Goal: Information Seeking & Learning: Learn about a topic

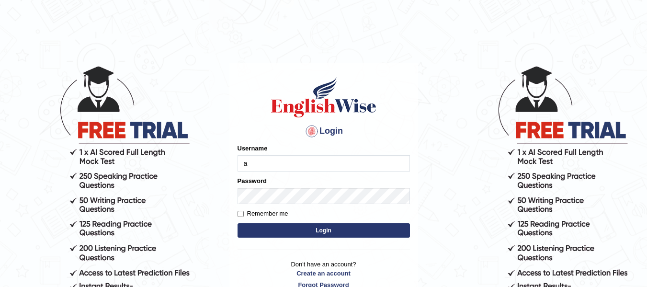
type input "andersons"
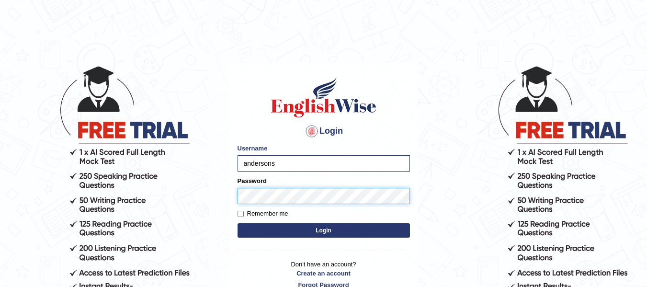
click at [238, 223] on button "Login" at bounding box center [324, 230] width 172 height 14
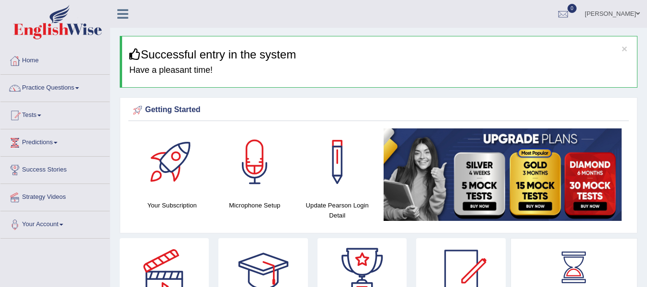
scroll to position [13, 0]
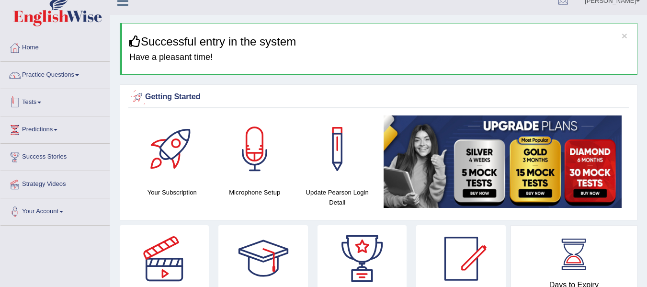
click at [55, 83] on link "Practice Questions" at bounding box center [54, 74] width 109 height 24
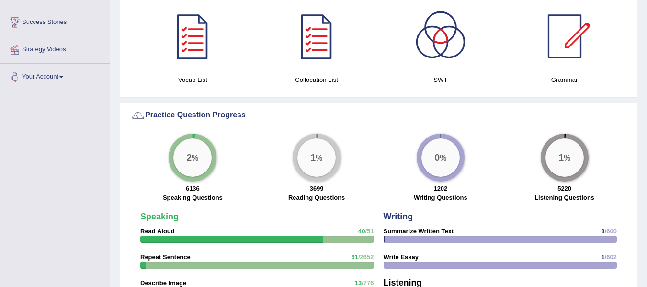
scroll to position [0, 0]
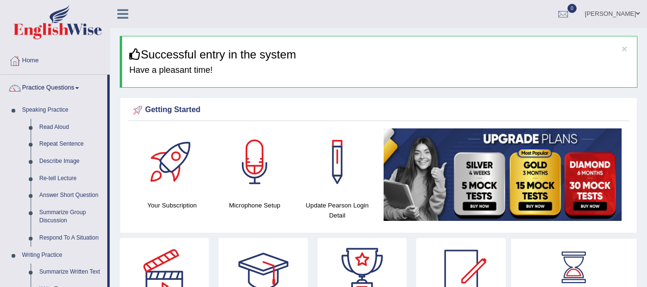
drag, startPoint x: 109, startPoint y: 133, endPoint x: 110, endPoint y: 159, distance: 25.9
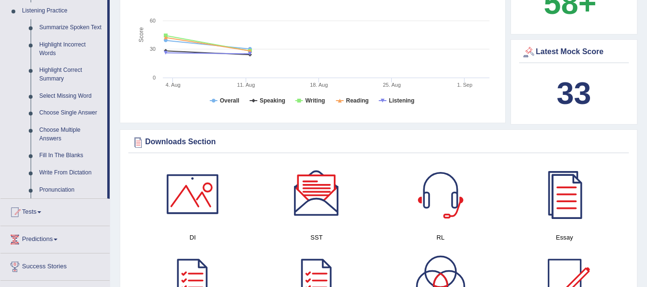
scroll to position [418, 0]
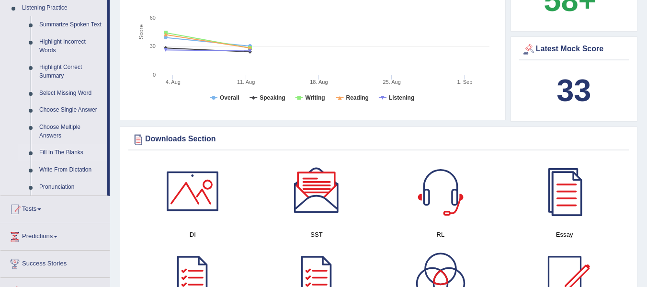
click at [50, 157] on link "Fill In The Blanks" at bounding box center [71, 152] width 72 height 17
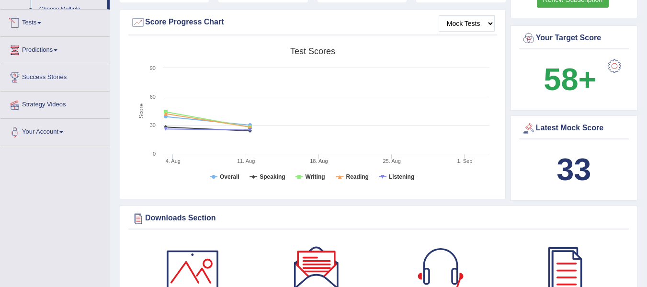
scroll to position [612, 0]
